Goal: Task Accomplishment & Management: Manage account settings

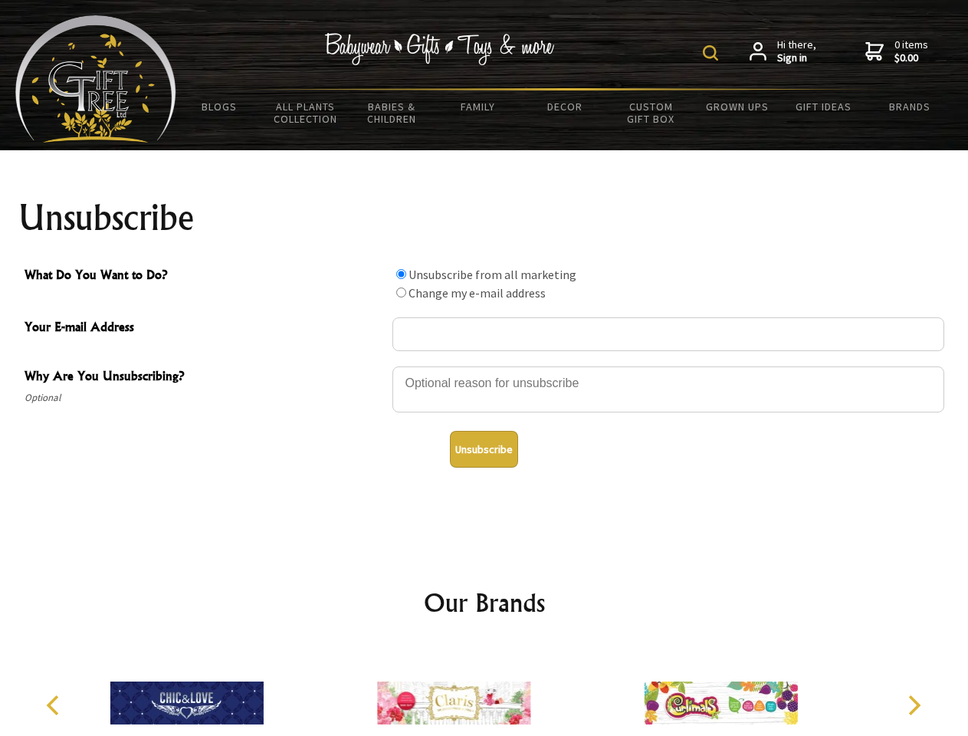
click at [713, 53] on img at bounding box center [710, 52] width 15 height 15
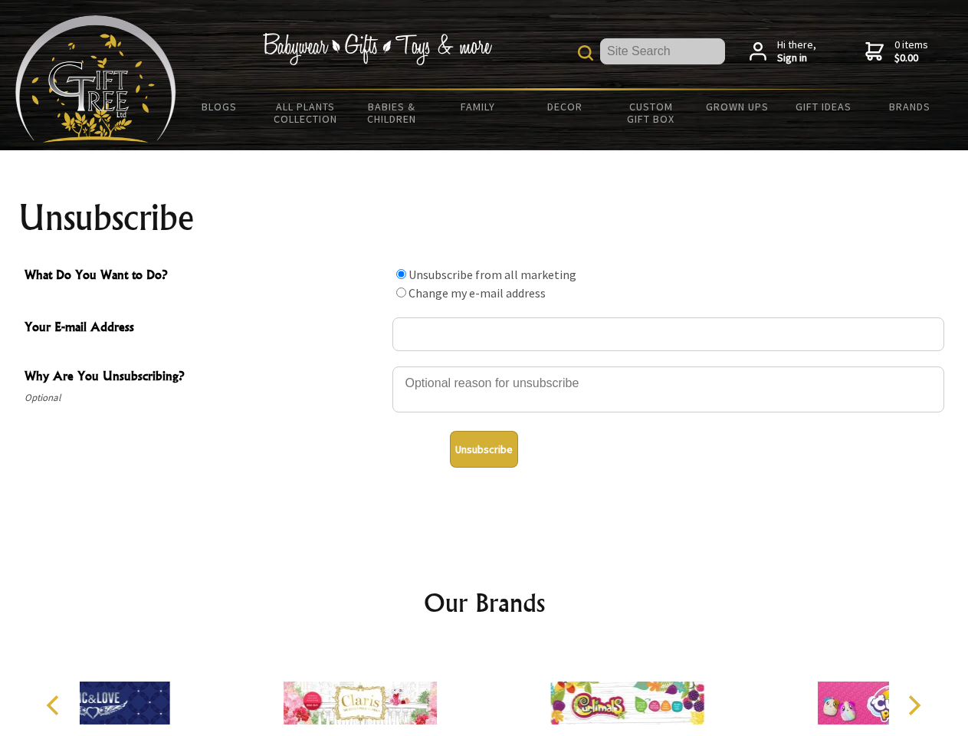
click at [484, 366] on div at bounding box center [668, 392] width 552 height 54
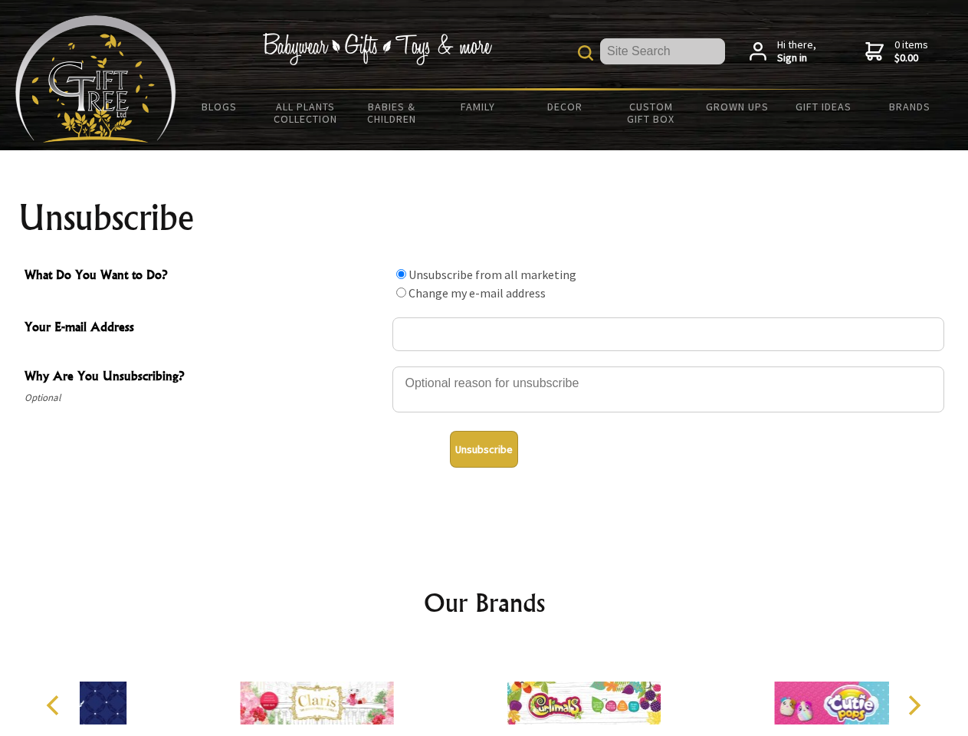
click at [401, 274] on input "What Do You Want to Do?" at bounding box center [401, 274] width 10 height 10
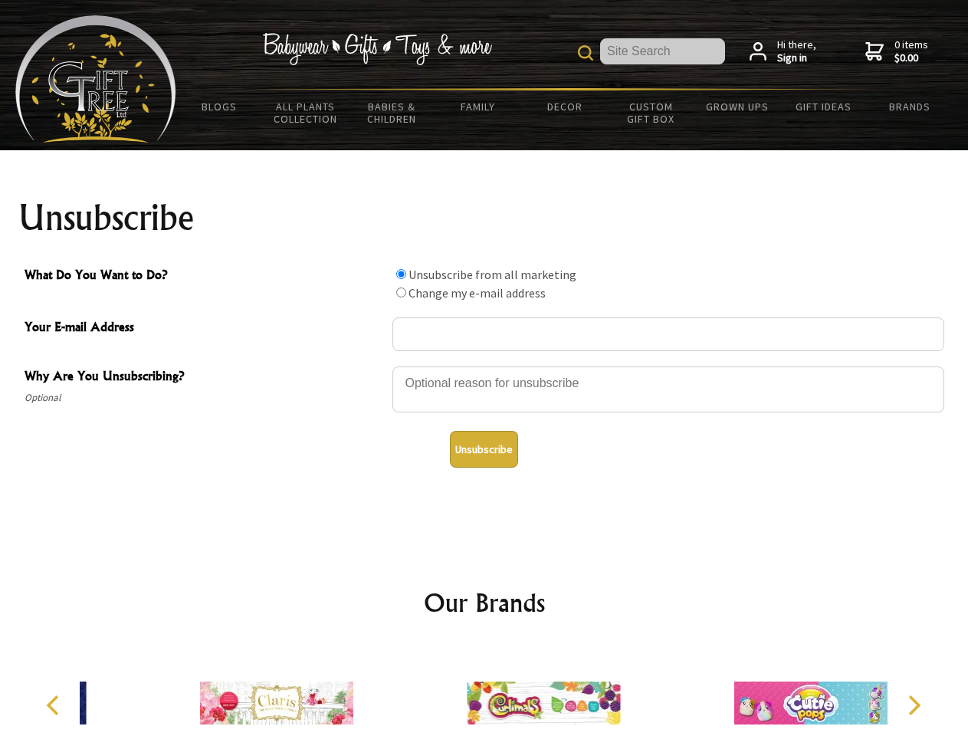
click at [401, 292] on input "What Do You Want to Do?" at bounding box center [401, 292] width 10 height 10
radio input "true"
click at [484, 449] on button "Unsubscribe" at bounding box center [484, 449] width 68 height 37
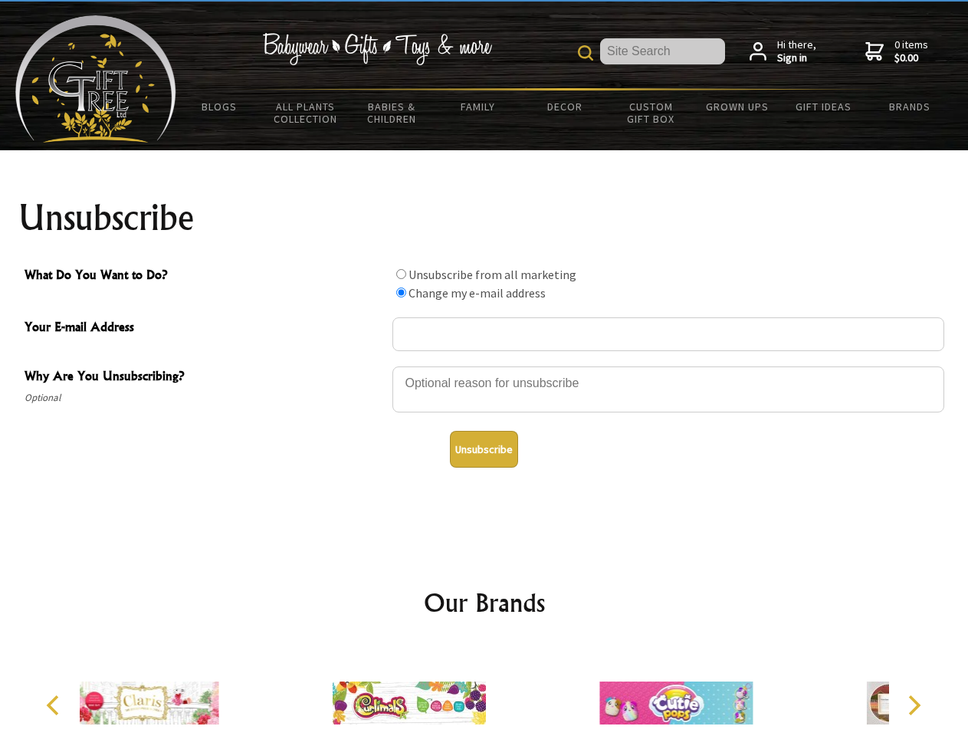
click at [55, 705] on icon "Previous" at bounding box center [54, 705] width 20 height 20
click at [914, 705] on icon "Next" at bounding box center [913, 705] width 20 height 20
